Goal: Information Seeking & Learning: Learn about a topic

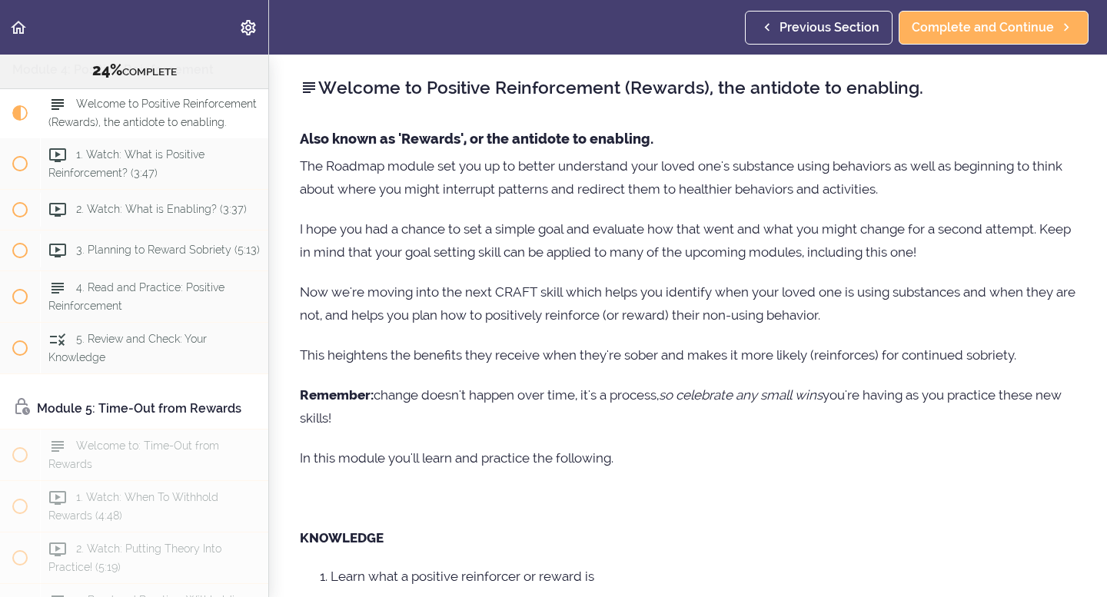
click at [1021, 95] on h2 "Welcome to Positive Reinforcement (Rewards), the antidote to enabling." at bounding box center [688, 88] width 777 height 26
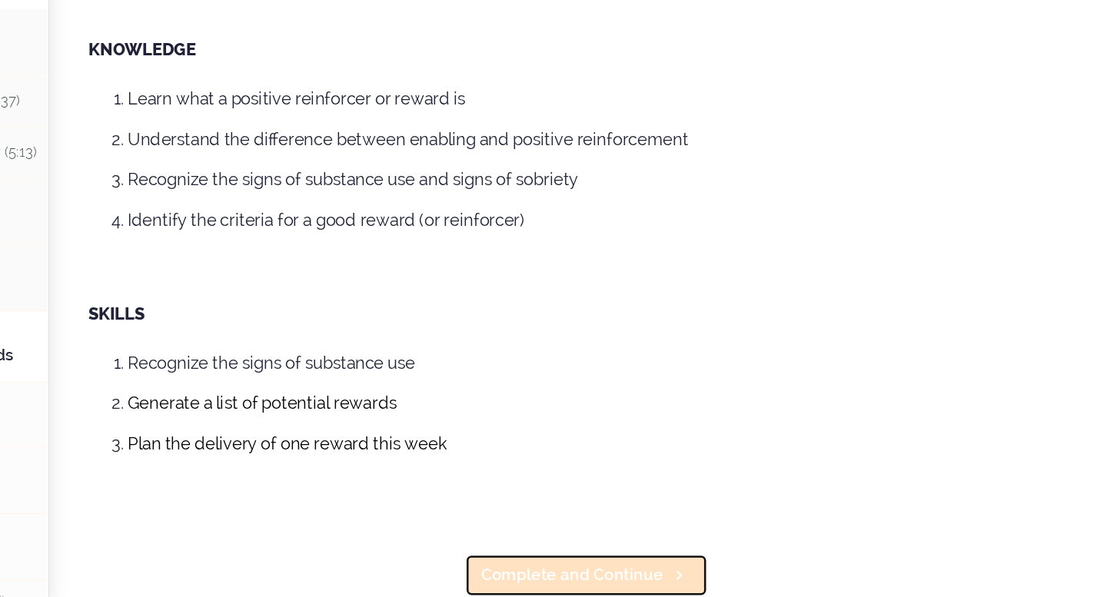
click at [727, 574] on span "Complete and Continue" at bounding box center [678, 580] width 142 height 18
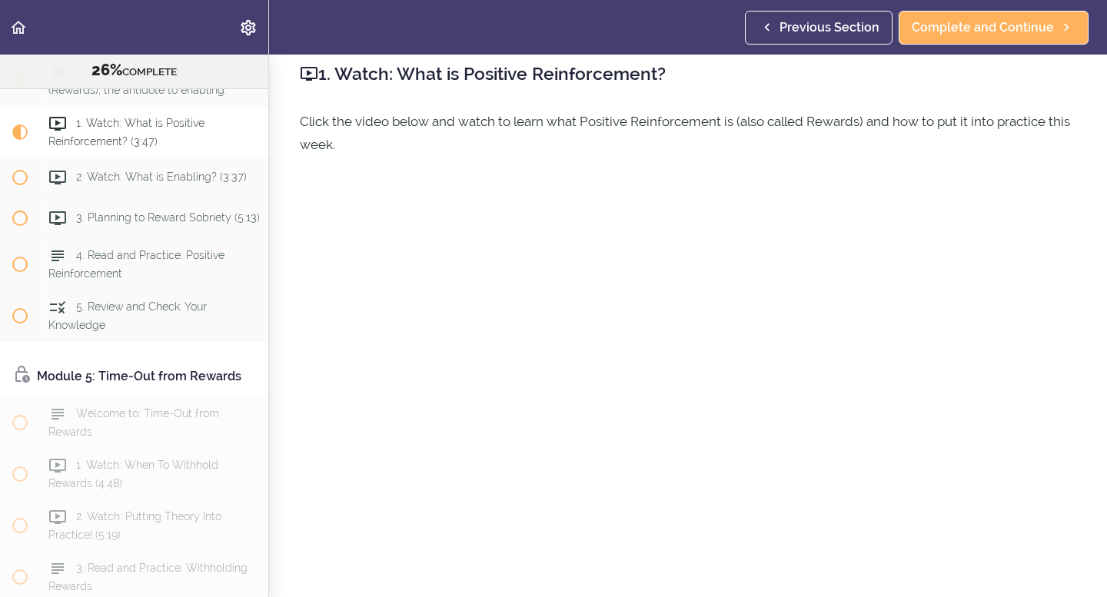
scroll to position [108, 0]
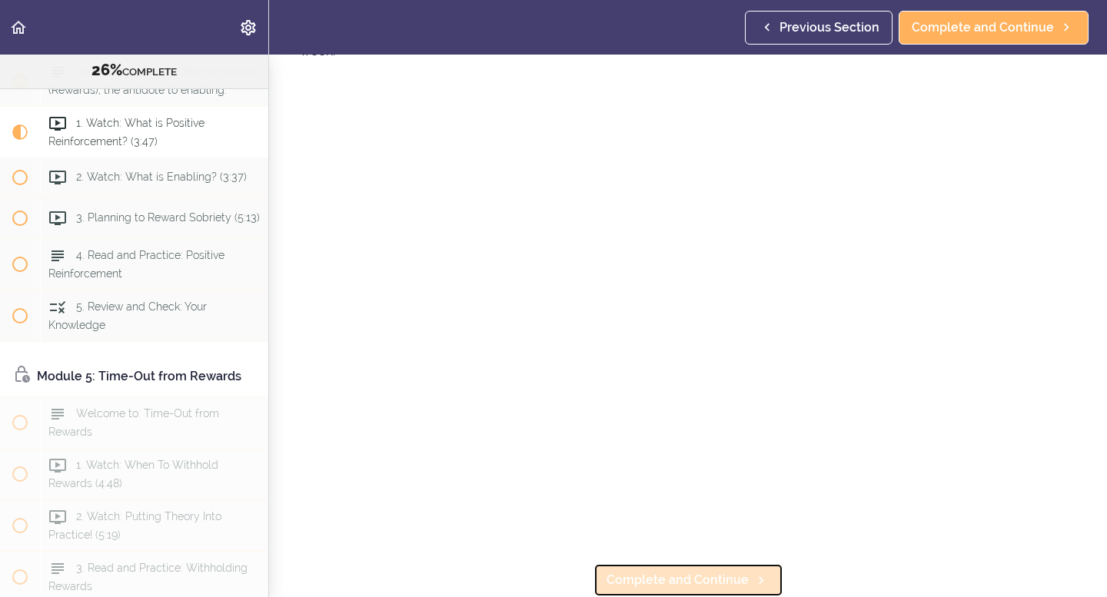
click at [676, 581] on span "Complete and Continue" at bounding box center [678, 580] width 142 height 18
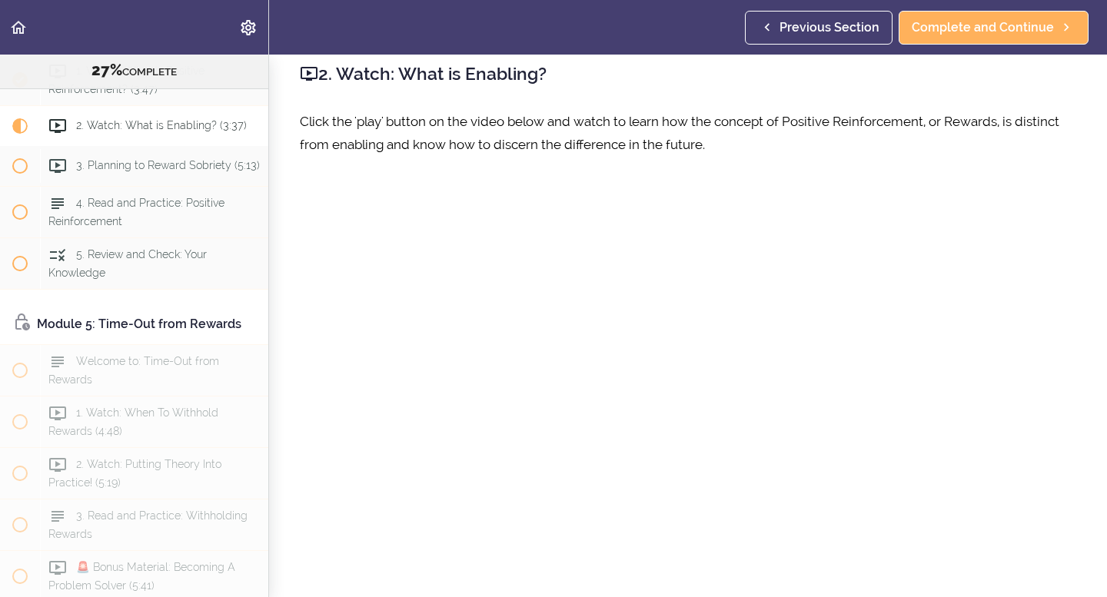
scroll to position [108, 0]
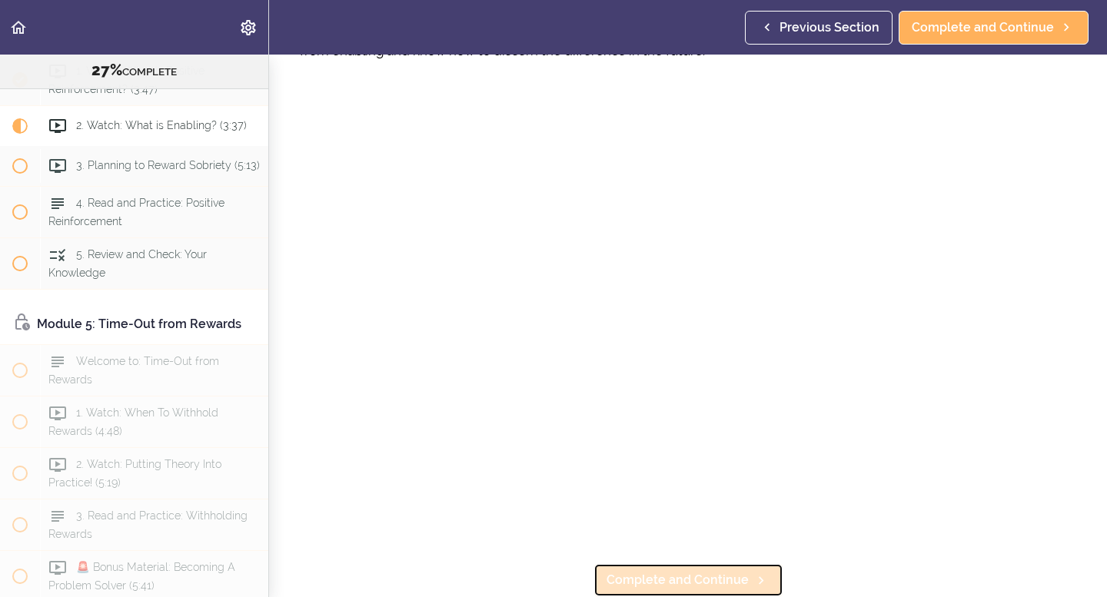
click at [739, 577] on span "Complete and Continue" at bounding box center [678, 580] width 142 height 18
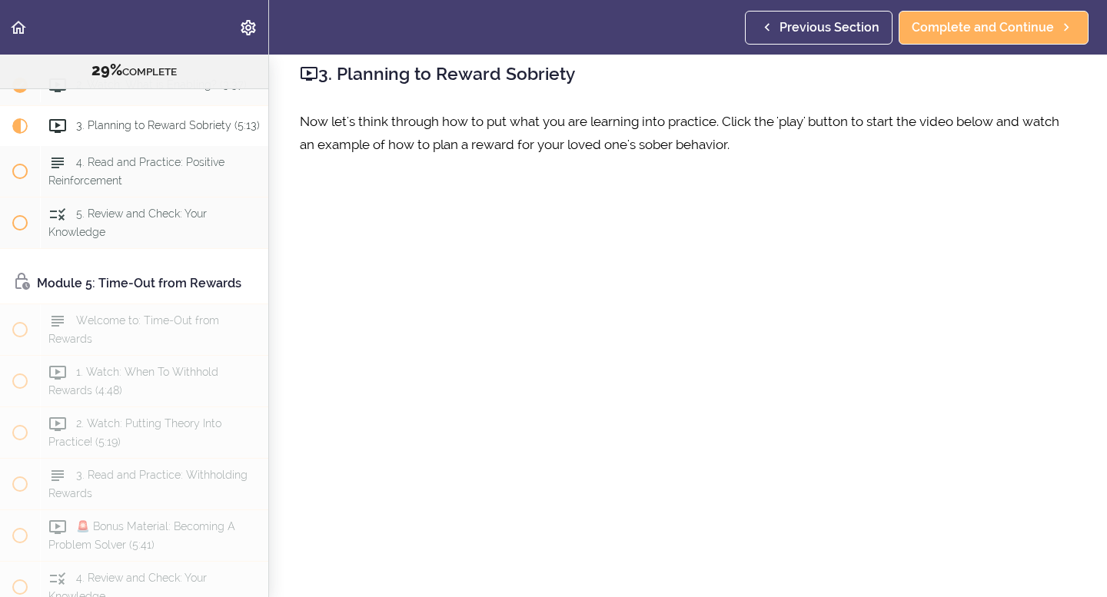
scroll to position [108, 0]
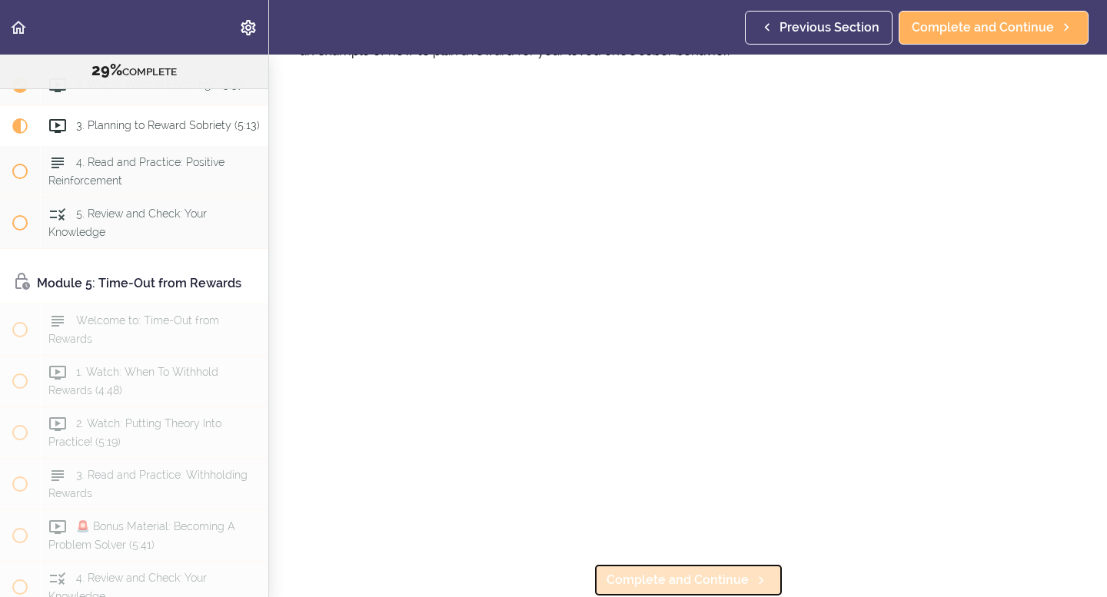
click at [676, 574] on span "Complete and Continue" at bounding box center [678, 580] width 142 height 18
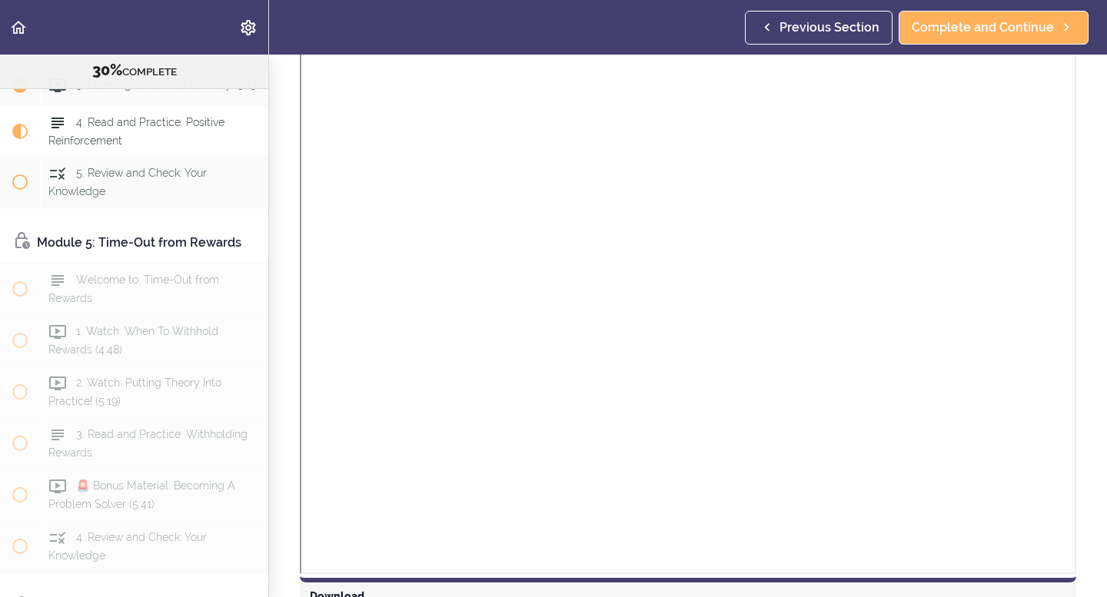
scroll to position [1133, 0]
